Goal: Task Accomplishment & Management: Manage account settings

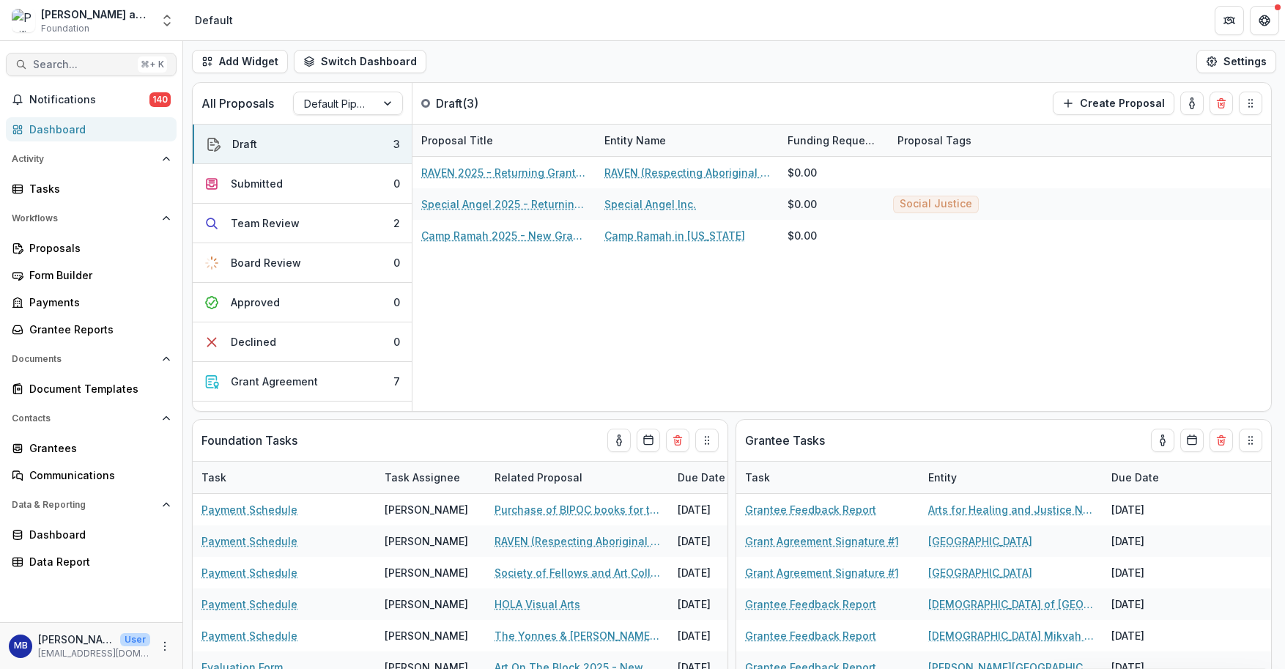
click at [81, 64] on span "Search..." at bounding box center [82, 65] width 99 height 12
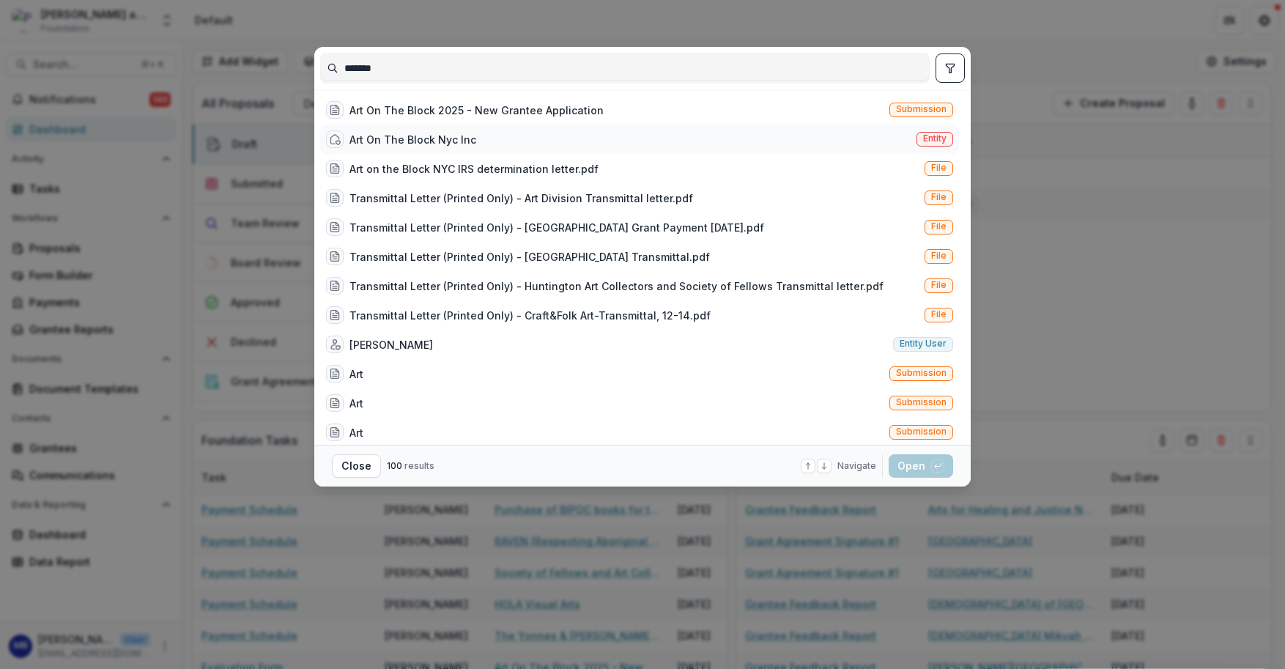
type input "******"
click at [403, 141] on div "Art On The Block Nyc Inc" at bounding box center [413, 139] width 127 height 15
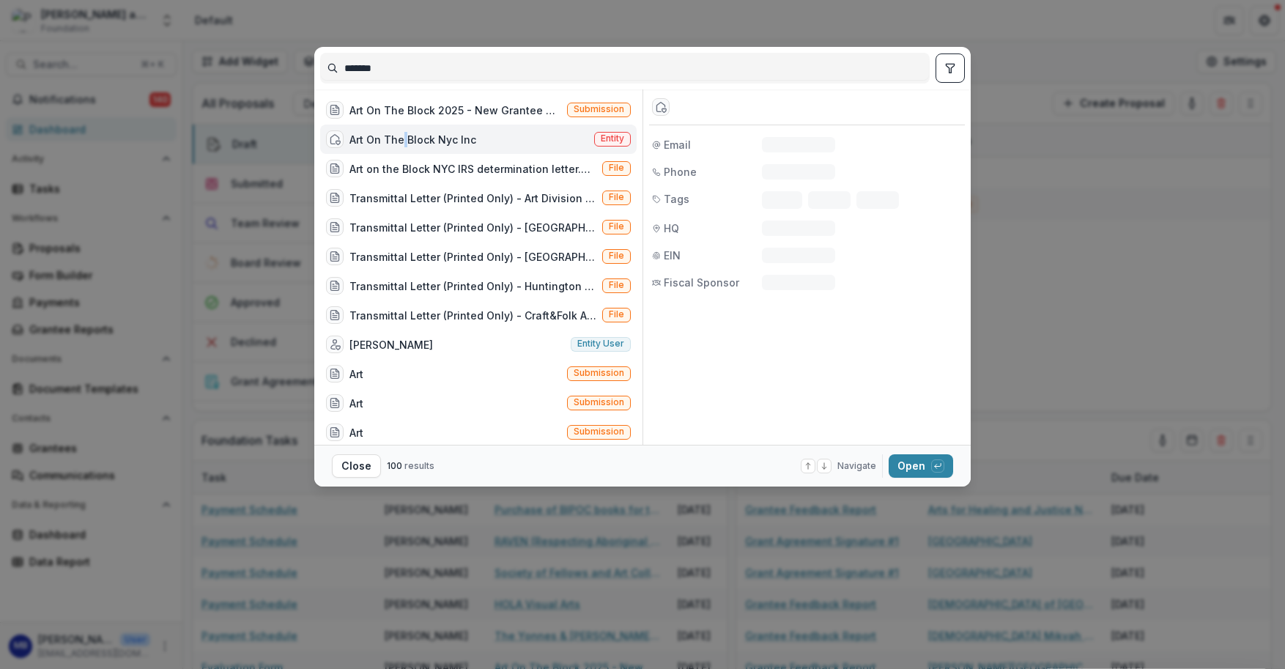
click at [403, 141] on div "Art On The Block Nyc Inc" at bounding box center [413, 139] width 127 height 15
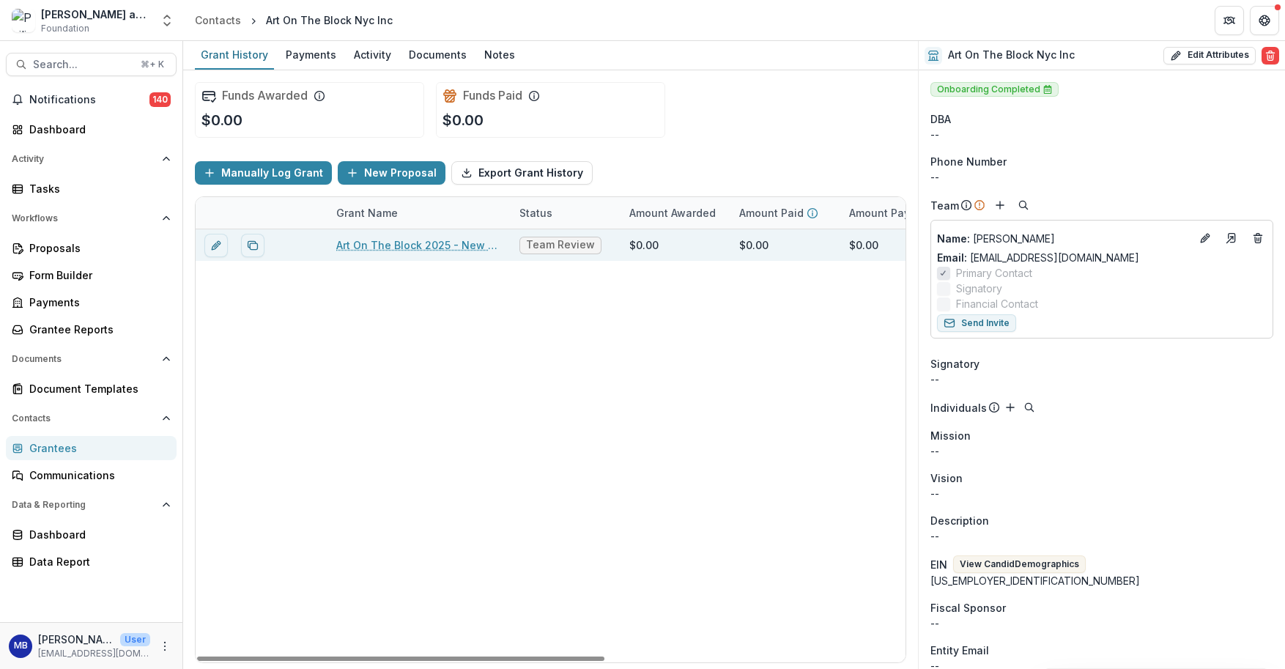
click at [377, 240] on link "Art On The Block 2025 - New Grantee Application" at bounding box center [419, 244] width 166 height 15
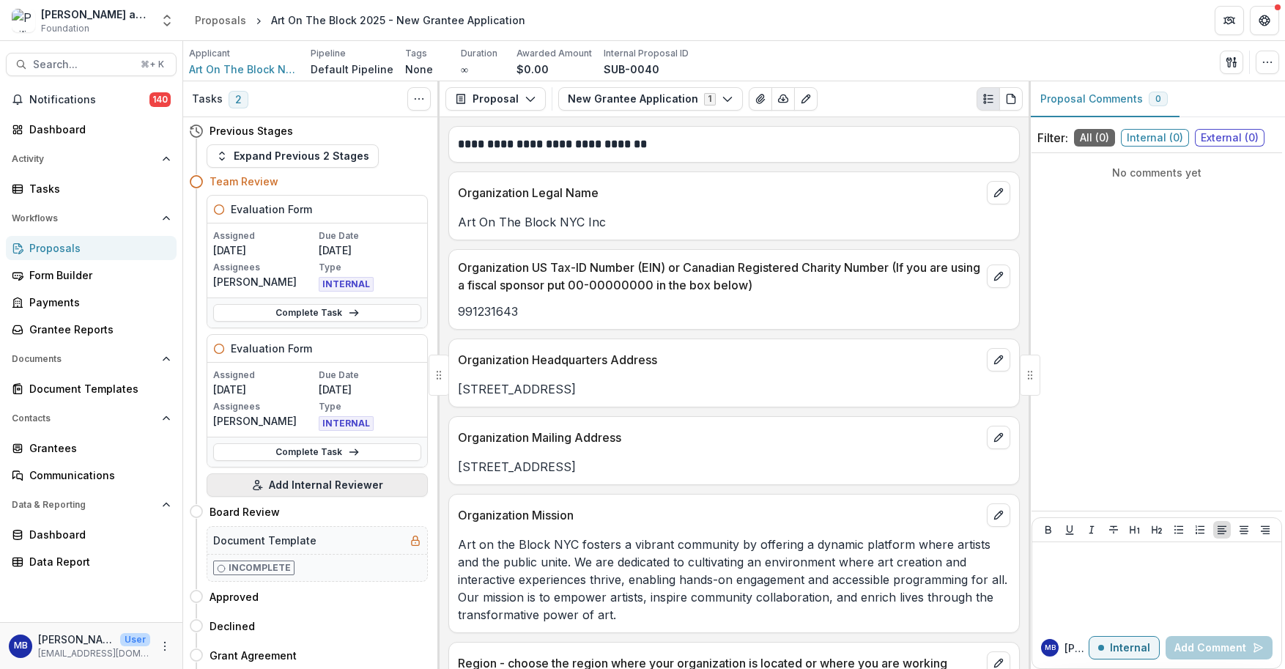
click at [329, 487] on button "Add Internal Reviewer" at bounding box center [317, 484] width 221 height 23
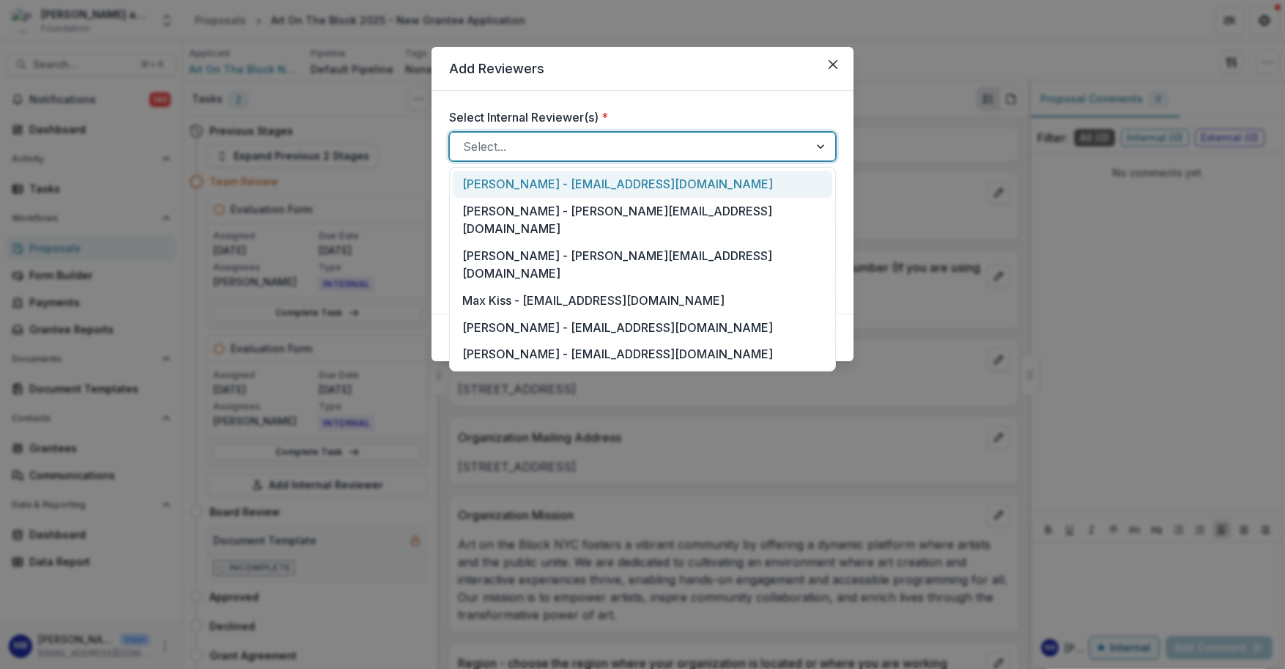
click at [821, 147] on div at bounding box center [822, 147] width 26 height 28
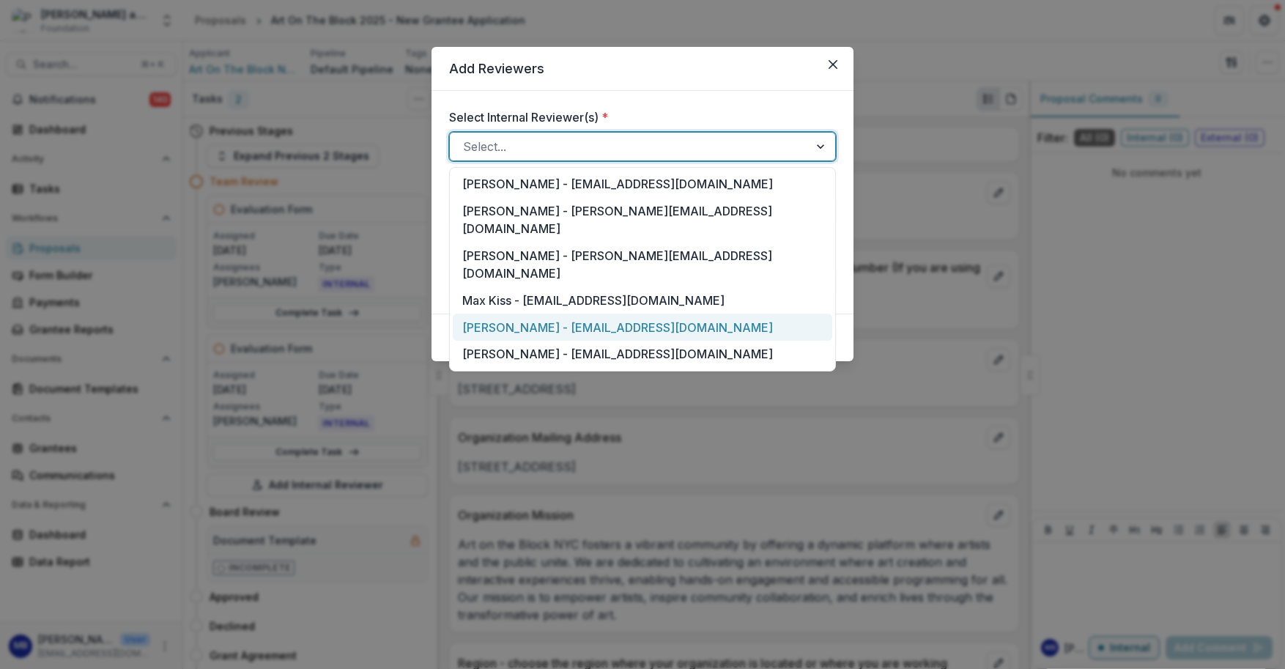
click at [626, 314] on div "[PERSON_NAME] - [EMAIL_ADDRESS][DOMAIN_NAME]" at bounding box center [643, 327] width 380 height 27
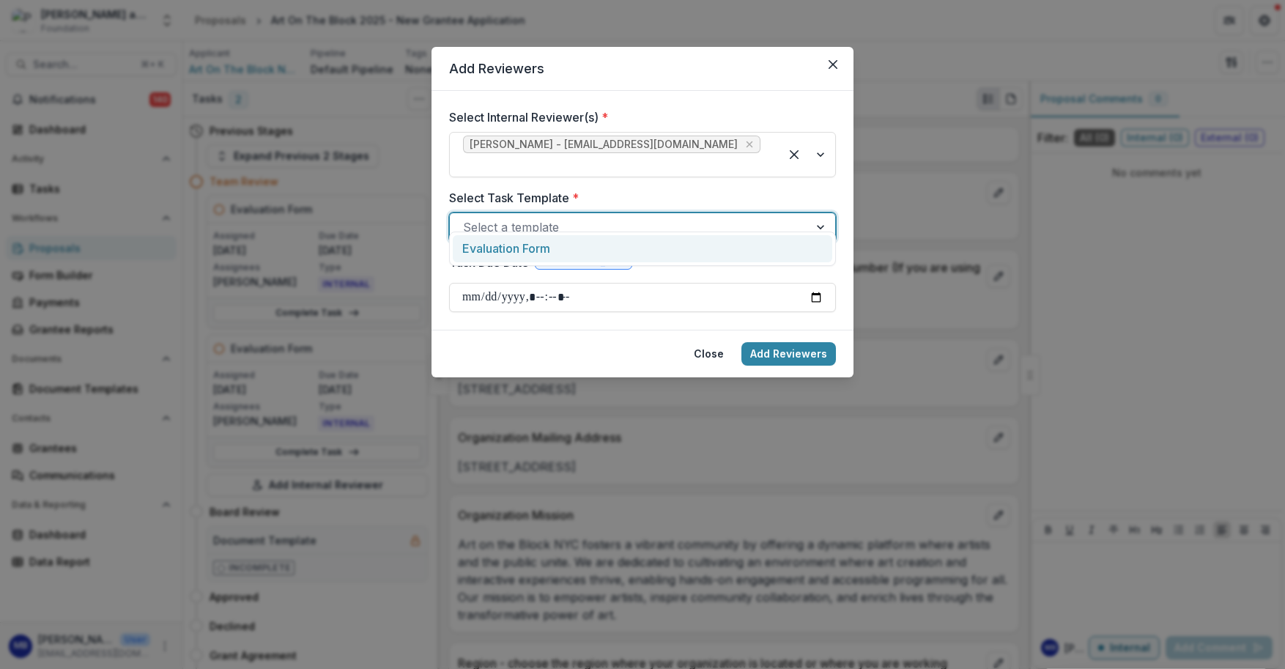
click at [819, 213] on div at bounding box center [822, 227] width 26 height 28
click at [773, 248] on div "Evaluation Form" at bounding box center [643, 248] width 380 height 27
click at [768, 342] on button "Add Reviewers" at bounding box center [789, 353] width 95 height 23
